Goal: Navigation & Orientation: Find specific page/section

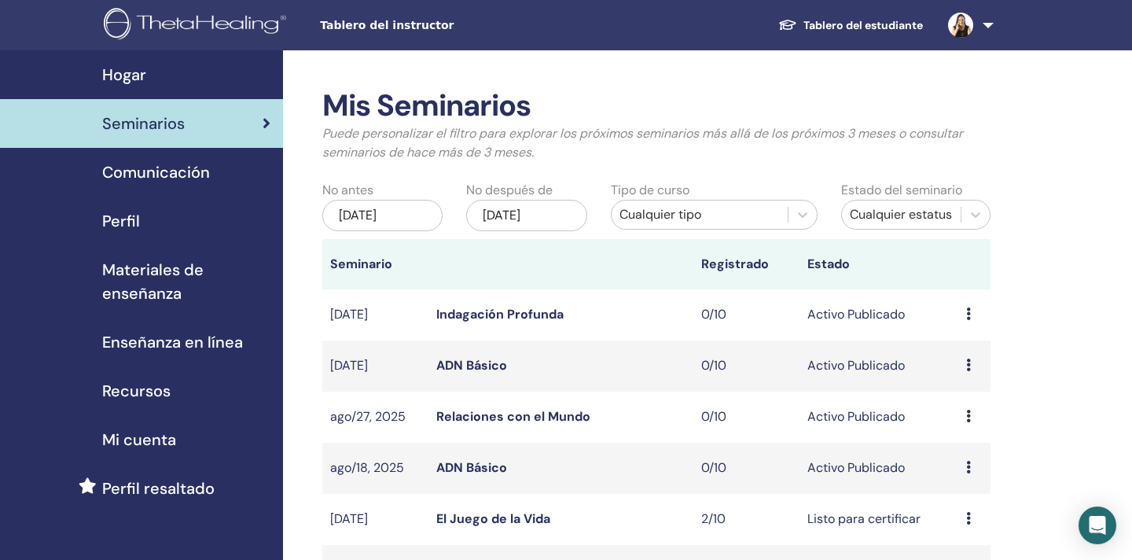
click at [156, 130] on span "Seminarios" at bounding box center [143, 124] width 83 height 24
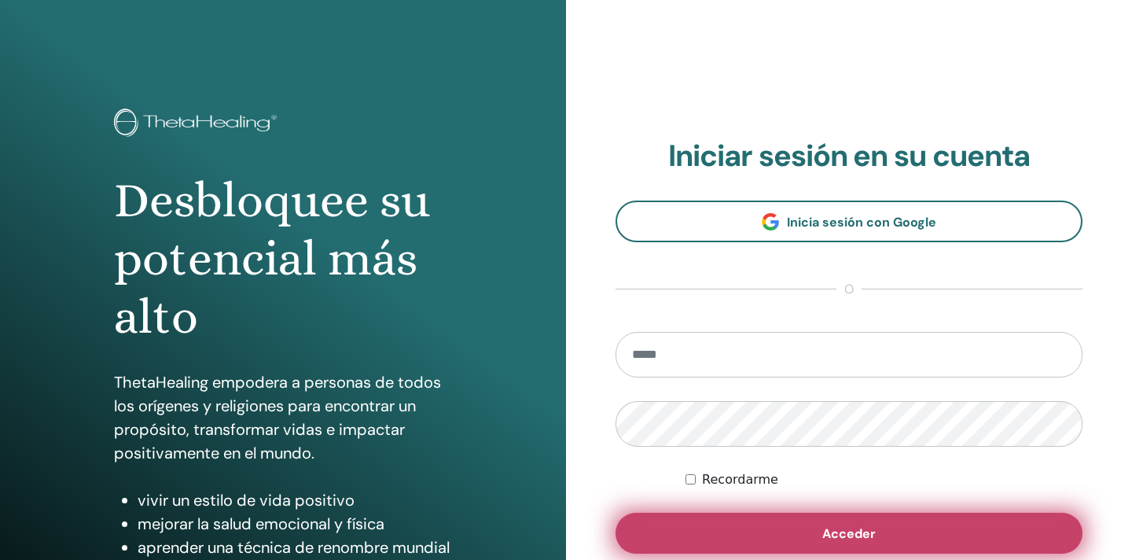
type input "**********"
click at [766, 531] on button "Acceder" at bounding box center [848, 532] width 467 height 41
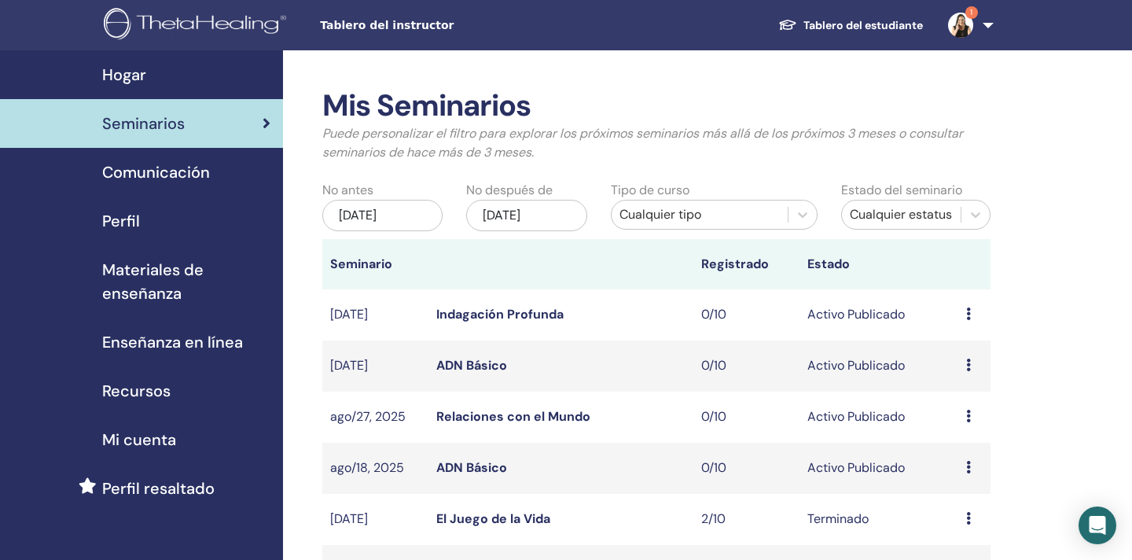
click at [966, 21] on img at bounding box center [960, 25] width 25 height 25
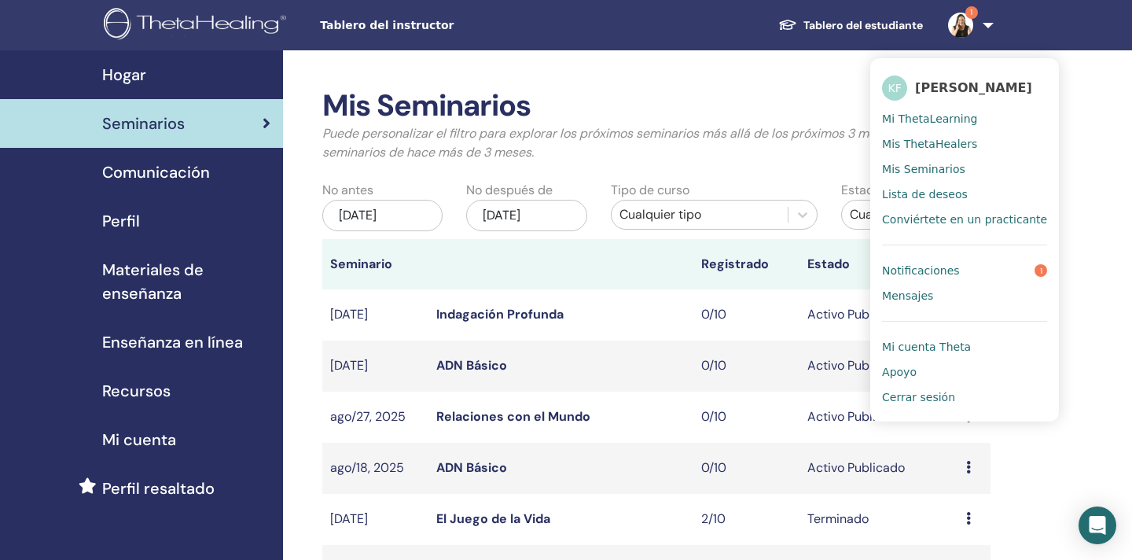
click at [816, 24] on link "Tablero del estudiante" at bounding box center [851, 25] width 170 height 29
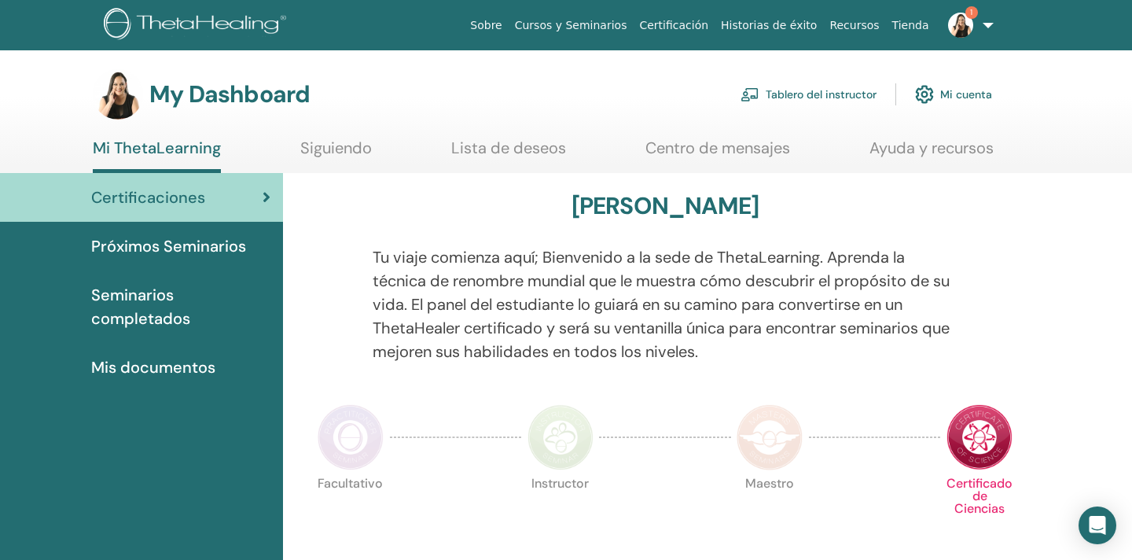
click at [611, 28] on link "Cursos y Seminarios" at bounding box center [571, 25] width 125 height 29
